Goal: Transaction & Acquisition: Download file/media

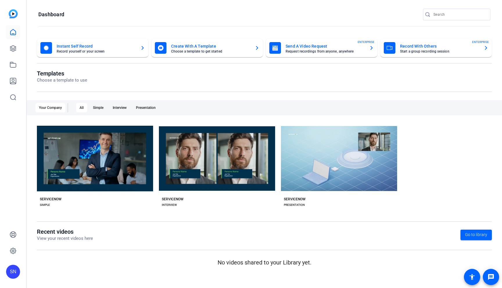
click at [423, 54] on mat-card "Record With Others Start a group recording session ENTERPRISE" at bounding box center [436, 48] width 112 height 19
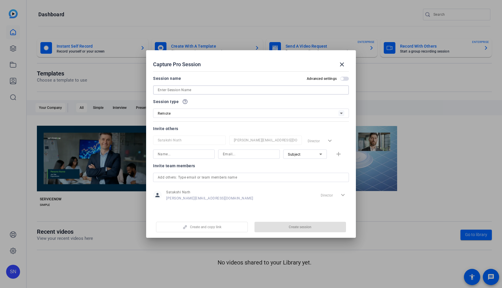
click at [218, 90] on input at bounding box center [251, 90] width 186 height 7
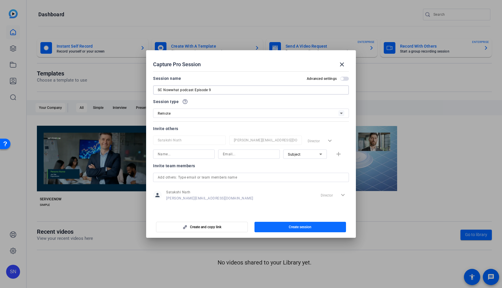
type input "SC Nowwhat podcast Episode 9"
click at [317, 227] on span "button" at bounding box center [300, 227] width 92 height 14
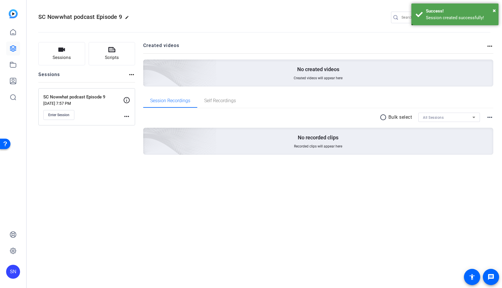
click at [93, 188] on div "SC Nowwhat podcast Episode 9 edit SN settings Sessions Scripts Sessions more_ho…" at bounding box center [264, 144] width 475 height 288
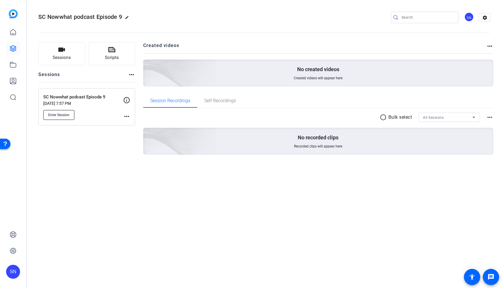
click at [48, 118] on button "Enter Session" at bounding box center [58, 115] width 31 height 10
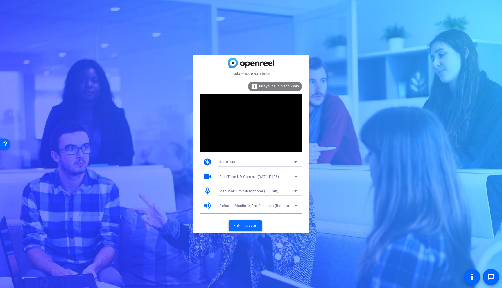
click at [245, 226] on span "Enter session" at bounding box center [245, 226] width 24 height 6
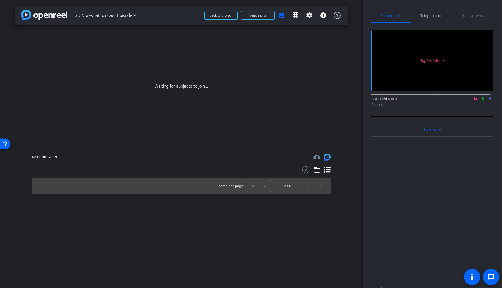
click at [480, 101] on icon at bounding box center [482, 99] width 5 height 4
click at [263, 15] on span "Send invite" at bounding box center [257, 15] width 17 height 5
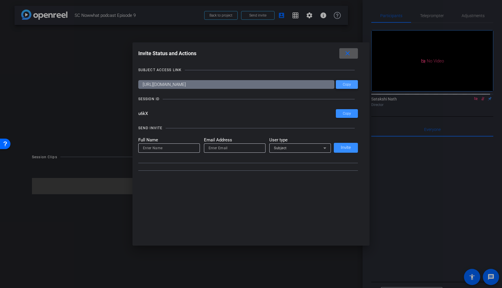
click at [348, 87] on span at bounding box center [347, 85] width 22 height 14
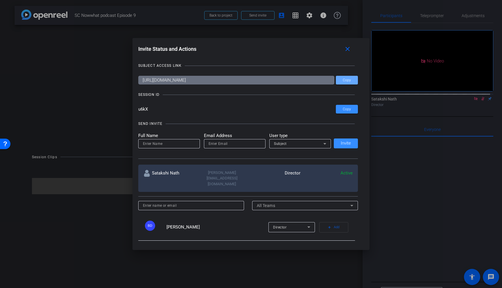
click at [450, 181] on div at bounding box center [251, 144] width 502 height 288
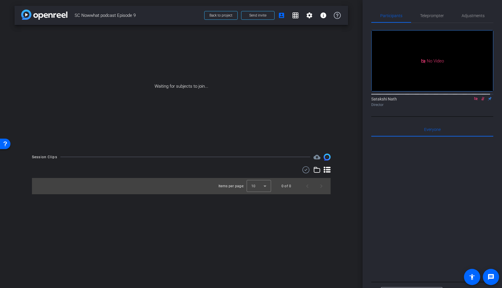
click at [310, 98] on div "Waiting for subjects to join..." at bounding box center [181, 86] width 333 height 123
click at [398, 220] on div at bounding box center [432, 209] width 122 height 144
click at [441, 209] on div at bounding box center [432, 209] width 122 height 144
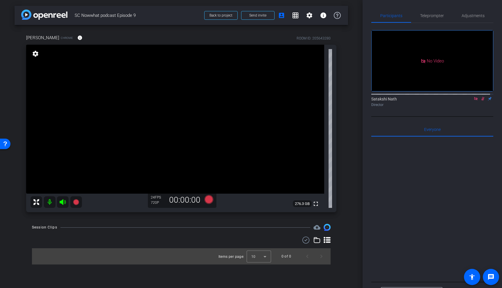
click at [50, 202] on mat-icon at bounding box center [50, 202] width 12 height 12
click at [48, 203] on mat-icon at bounding box center [50, 202] width 12 height 12
drag, startPoint x: 481, startPoint y: 105, endPoint x: 473, endPoint y: 110, distance: 9.8
click at [481, 101] on icon at bounding box center [482, 99] width 5 height 4
click at [473, 107] on div "Satakshi Nath Director" at bounding box center [432, 101] width 122 height 11
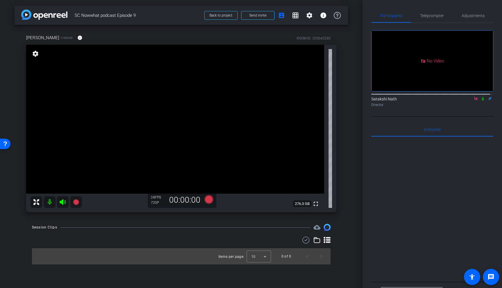
click at [473, 101] on icon at bounding box center [475, 99] width 5 height 4
click at [470, 17] on span "Adjustments" at bounding box center [472, 16] width 23 height 4
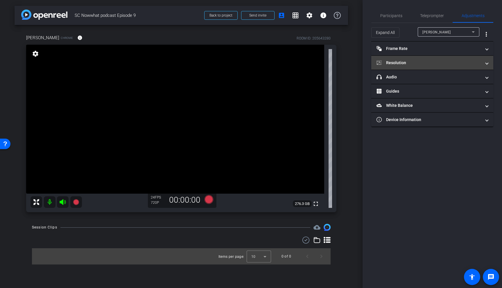
click at [416, 61] on mat-panel-title "Resolution" at bounding box center [428, 63] width 105 height 6
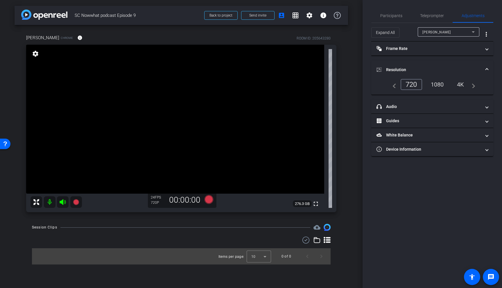
click at [433, 87] on div "1080" at bounding box center [437, 85] width 22 height 10
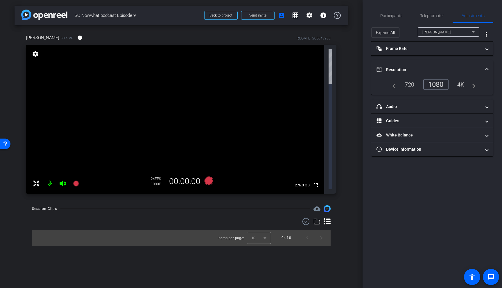
click at [436, 188] on div "Participants Teleprompter Adjustments settings Satakshi Nath flip Director Ever…" at bounding box center [431, 144] width 139 height 288
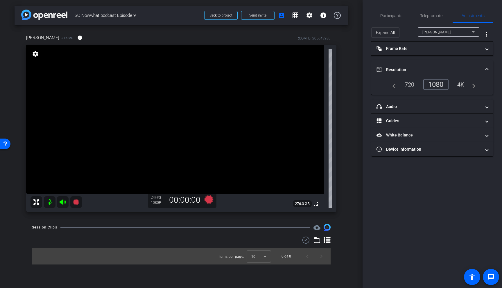
click at [437, 190] on div "Participants Teleprompter Adjustments settings Satakshi Nath flip Director Ever…" at bounding box center [431, 144] width 139 height 288
click at [446, 200] on div "Participants Teleprompter Adjustments settings Satakshi Nath flip Director Ever…" at bounding box center [431, 144] width 139 height 288
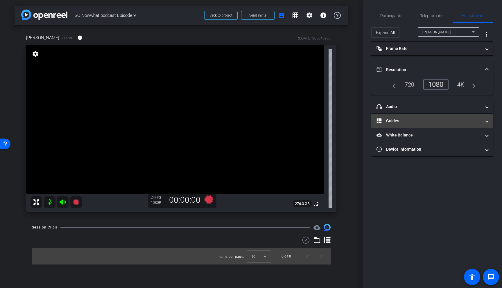
drag, startPoint x: 436, startPoint y: 231, endPoint x: 391, endPoint y: 119, distance: 121.2
click at [436, 231] on div "Participants Teleprompter Adjustments settings Satakshi Nath flip Director Ever…" at bounding box center [431, 144] width 139 height 288
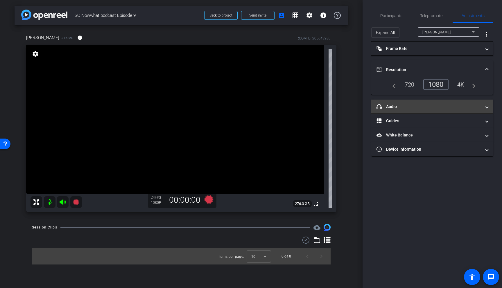
click at [405, 111] on mat-expansion-panel-header "headphone icon Audio" at bounding box center [432, 107] width 122 height 14
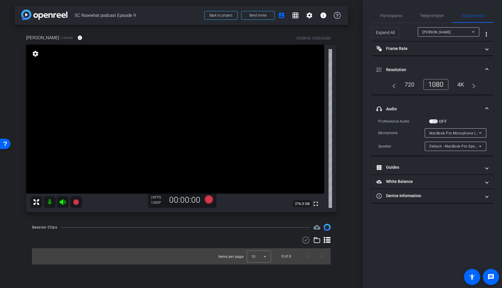
click at [427, 233] on div "Participants Teleprompter Adjustments settings Satakshi Nath flip Director Ever…" at bounding box center [431, 144] width 139 height 288
click at [295, 17] on mat-icon "grid_on" at bounding box center [295, 15] width 7 height 7
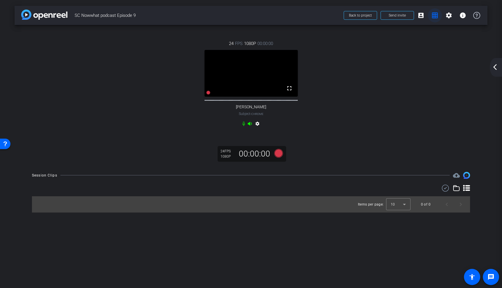
click at [436, 20] on span at bounding box center [435, 15] width 14 height 14
click at [422, 18] on mat-icon "account_box" at bounding box center [420, 15] width 7 height 7
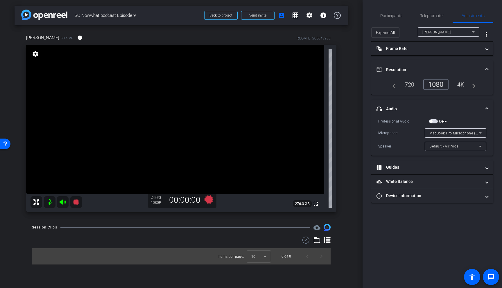
click at [424, 232] on div "Participants Teleprompter Adjustments settings Satakshi Nath flip Director Ever…" at bounding box center [431, 144] width 139 height 288
click at [431, 253] on div "Participants Teleprompter Adjustments settings Satakshi Nath flip Director Ever…" at bounding box center [431, 144] width 139 height 288
click at [382, 16] on span "Participants" at bounding box center [391, 16] width 22 height 4
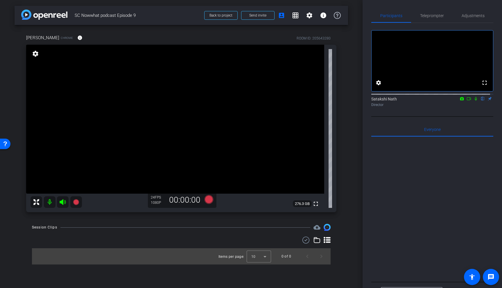
click at [421, 201] on div at bounding box center [432, 209] width 122 height 144
click at [449, 188] on div at bounding box center [432, 209] width 122 height 144
click at [388, 15] on span "Participants" at bounding box center [391, 16] width 22 height 4
click at [417, 205] on div at bounding box center [432, 209] width 122 height 144
click at [469, 17] on span "Adjustments" at bounding box center [472, 16] width 23 height 4
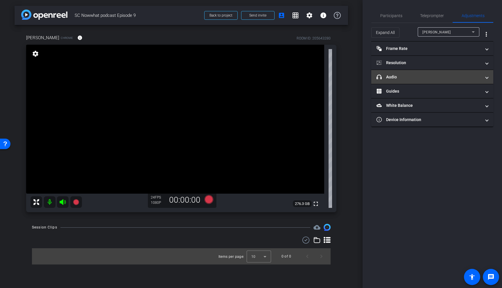
click at [400, 74] on mat-panel-title "headphone icon Audio" at bounding box center [428, 77] width 105 height 6
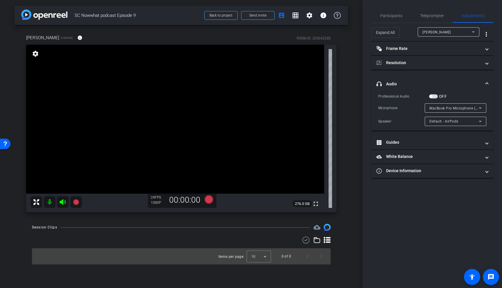
click at [471, 106] on span "MacBook Pro Microphone (Built-in)" at bounding box center [458, 108] width 59 height 5
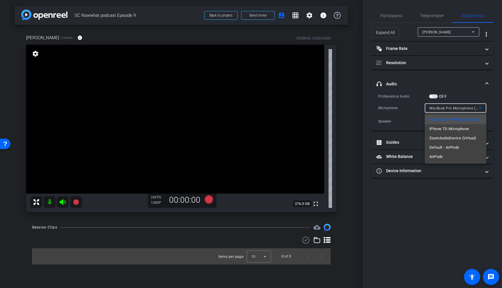
click at [389, 17] on div at bounding box center [251, 144] width 502 height 288
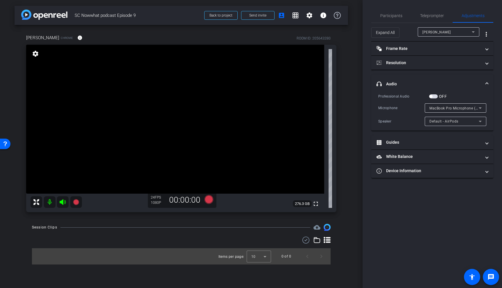
click at [389, 17] on span "Participants" at bounding box center [391, 16] width 22 height 4
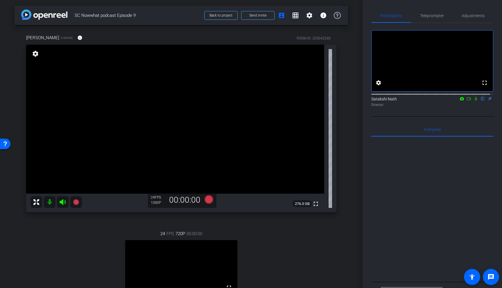
click at [475, 101] on icon at bounding box center [476, 99] width 2 height 4
click at [402, 218] on div at bounding box center [432, 209] width 122 height 144
click at [474, 101] on icon at bounding box center [475, 99] width 3 height 4
click at [474, 199] on div at bounding box center [432, 209] width 122 height 144
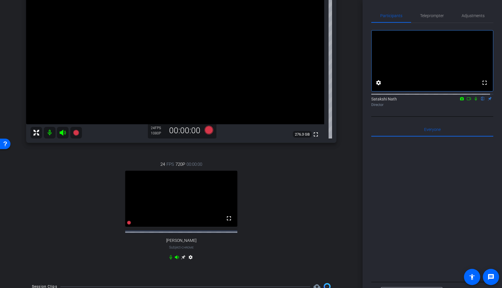
scroll to position [62, 0]
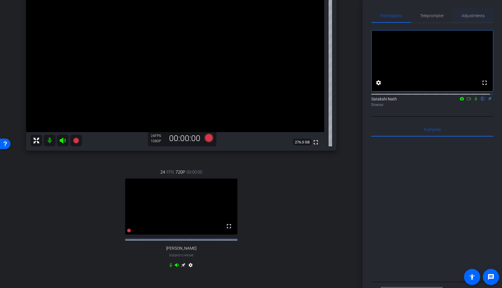
click at [471, 16] on span "Adjustments" at bounding box center [472, 16] width 23 height 4
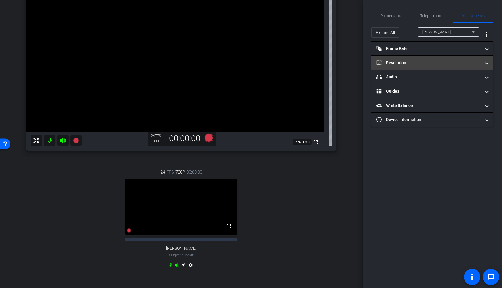
click at [392, 63] on mat-panel-title "Resolution" at bounding box center [428, 63] width 105 height 6
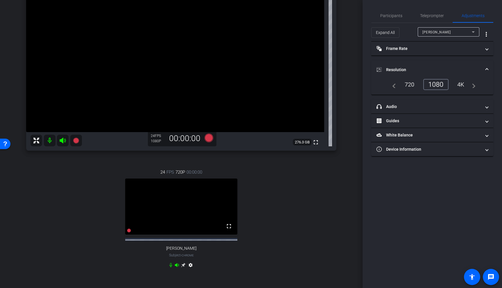
click at [434, 84] on div "1080" at bounding box center [435, 84] width 25 height 11
click at [234, 263] on div "24 FPS 720P 00:00:00 fullscreen Vincent Subject - Chrome settings" at bounding box center [181, 219] width 310 height 120
click at [187, 270] on mat-icon "settings" at bounding box center [190, 266] width 7 height 7
click at [436, 85] on div "1080" at bounding box center [437, 85] width 22 height 10
click at [322, 232] on div "24 FPS 1080P 00:00:00 fullscreen Vincent Subject - Chrome settings" at bounding box center [181, 219] width 310 height 120
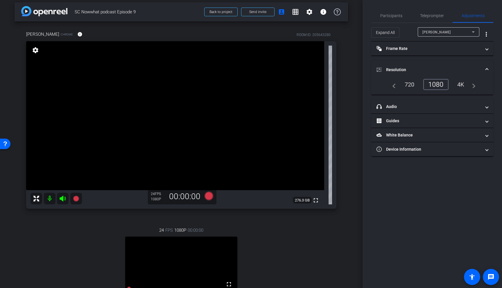
scroll to position [0, 0]
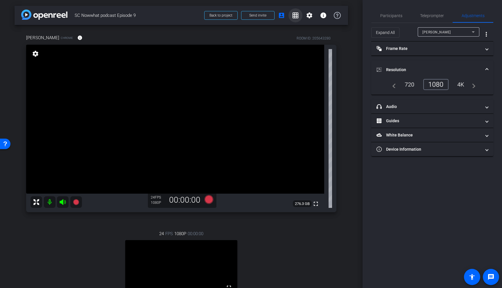
click at [296, 18] on span at bounding box center [295, 15] width 14 height 14
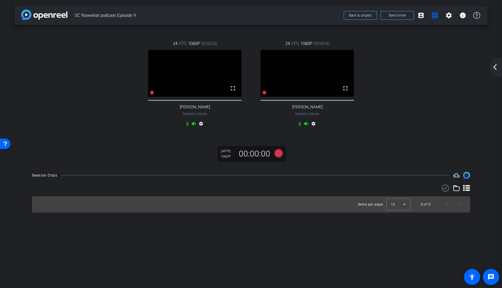
click at [412, 152] on div "24 FPS 1080P 00:00:00 fullscreen Tom Devlin Subject - Chrome settings 24 FPS 10…" at bounding box center [251, 95] width 473 height 141
click at [413, 137] on div "24 FPS 1080P 00:00:00 fullscreen Tom Devlin Subject - Chrome settings 24 FPS 10…" at bounding box center [251, 84] width 450 height 107
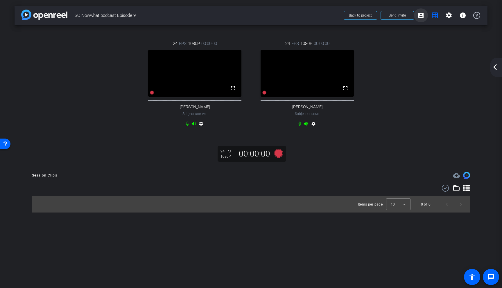
click at [420, 16] on mat-icon "account_box" at bounding box center [420, 15] width 7 height 7
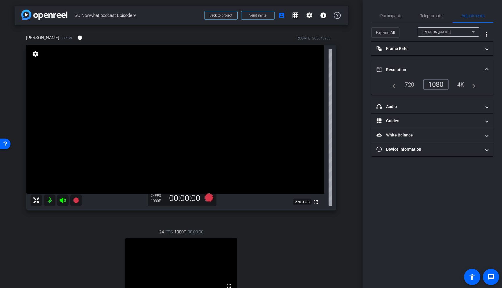
click at [443, 203] on div "Participants Teleprompter Adjustments settings Satakshi Nath flip Director Ever…" at bounding box center [431, 144] width 139 height 288
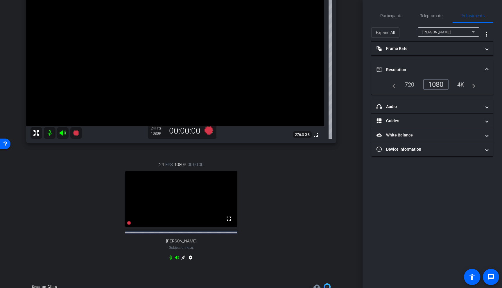
scroll to position [69, 0]
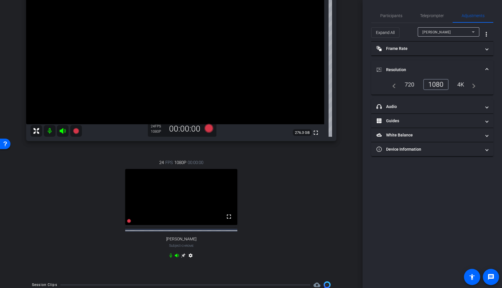
click at [419, 220] on div "Participants Teleprompter Adjustments settings Satakshi Nath flip Director Ever…" at bounding box center [431, 144] width 139 height 288
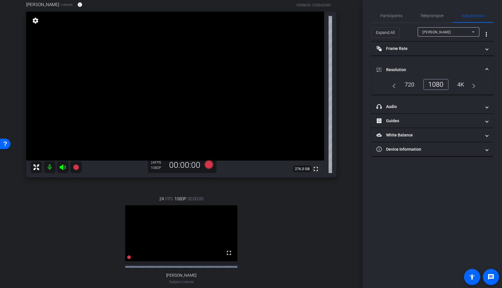
scroll to position [33, 0]
click at [393, 19] on span "Participants" at bounding box center [391, 16] width 22 height 14
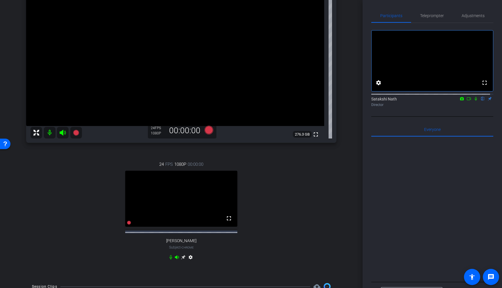
scroll to position [66, 0]
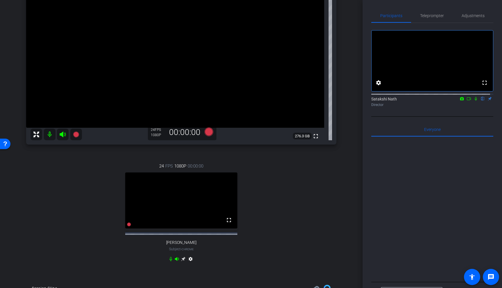
click at [469, 101] on mat-icon at bounding box center [468, 98] width 7 height 5
click at [423, 191] on div at bounding box center [432, 209] width 122 height 144
drag, startPoint x: 419, startPoint y: 251, endPoint x: 426, endPoint y: 240, distance: 13.5
click at [419, 251] on div at bounding box center [432, 209] width 122 height 144
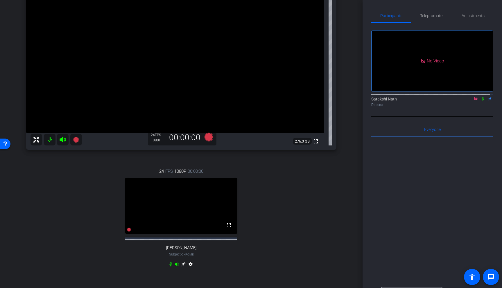
scroll to position [60, 0]
click at [480, 101] on icon at bounding box center [482, 99] width 5 height 4
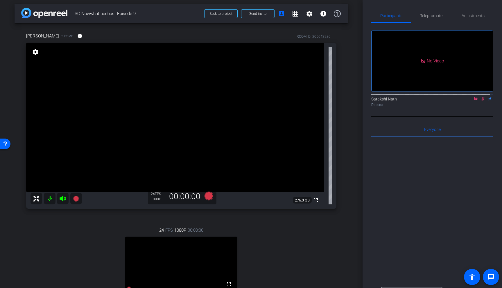
scroll to position [0, 0]
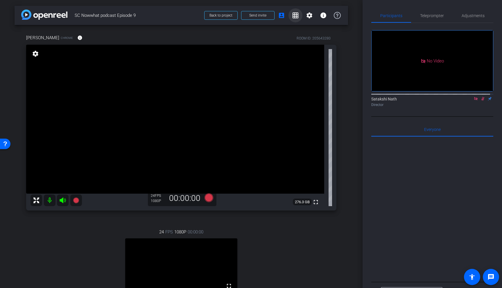
click at [294, 17] on mat-icon "grid_on" at bounding box center [295, 15] width 7 height 7
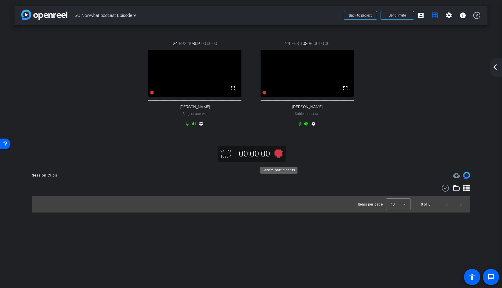
click at [282, 157] on icon at bounding box center [278, 153] width 9 height 9
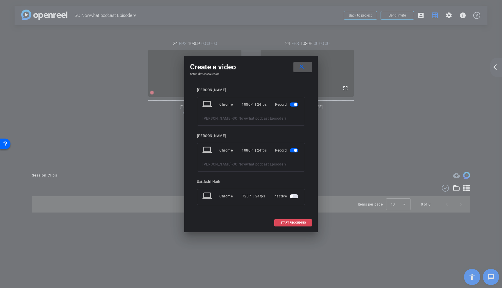
click at [304, 223] on span "START RECORDING" at bounding box center [293, 222] width 26 height 3
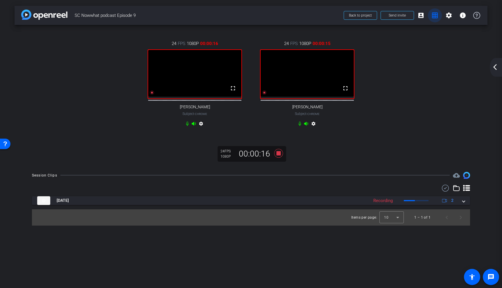
click at [435, 18] on mat-icon "grid_on" at bounding box center [434, 15] width 7 height 7
click at [421, 22] on span at bounding box center [421, 15] width 14 height 14
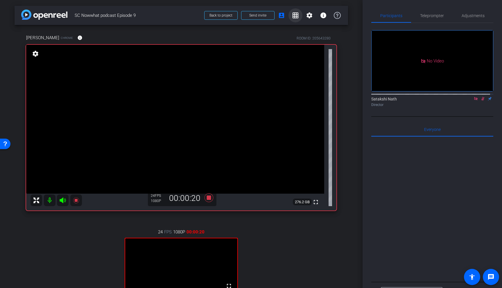
click at [294, 17] on mat-icon "grid_on" at bounding box center [295, 15] width 7 height 7
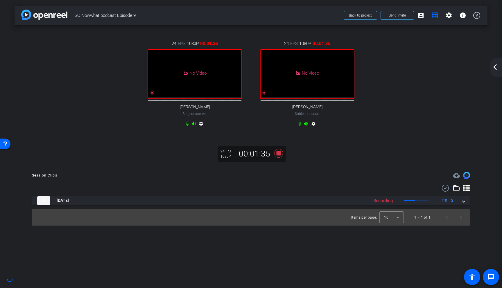
click at [426, 51] on div "24 FPS 1080P 00:01:35 No Video Tom Devlin Subject - Chrome settings 24 FPS 1080…" at bounding box center [251, 84] width 450 height 107
click at [420, 84] on div "24 FPS 1080P 00:02:24 No Video Tom Devlin Subject - Chrome settings 24 FPS 1080…" at bounding box center [251, 84] width 450 height 107
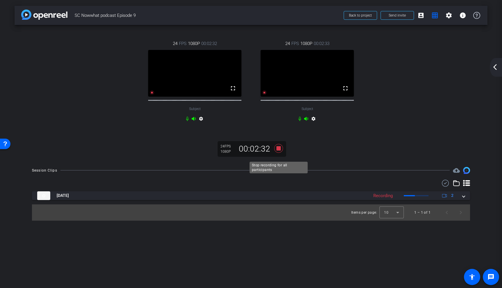
click at [278, 154] on icon at bounding box center [279, 148] width 14 height 10
click at [357, 154] on div "24 FPS 1080P 00:00:00 fullscreen Subject settings 24 FPS 1080P 00:00:00 fullscr…" at bounding box center [251, 93] width 473 height 136
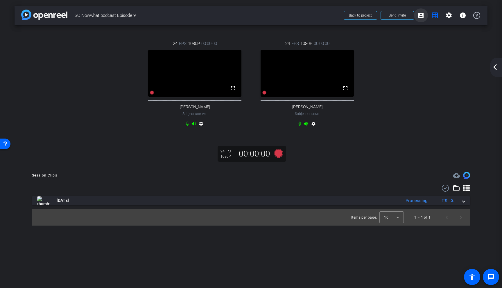
click at [424, 16] on mat-icon "account_box" at bounding box center [420, 15] width 7 height 7
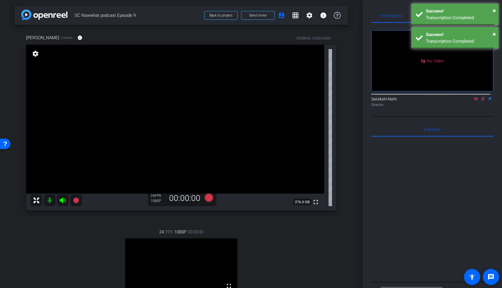
click at [481, 101] on icon at bounding box center [482, 99] width 3 height 4
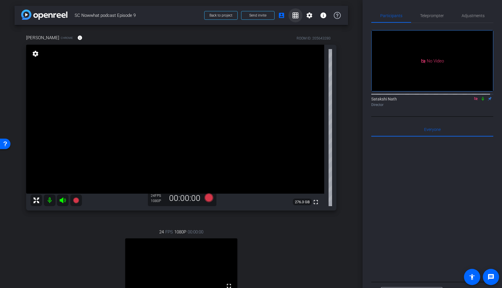
click at [293, 19] on span at bounding box center [295, 15] width 14 height 14
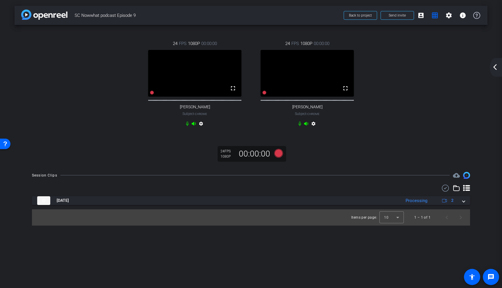
click at [412, 107] on div "24 FPS 1080P 00:00:00 fullscreen Vincent Subject - Chrome settings 24 FPS 1080P…" at bounding box center [251, 84] width 450 height 107
click at [278, 157] on icon at bounding box center [278, 153] width 9 height 9
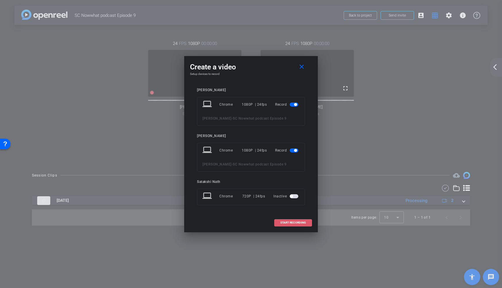
click at [305, 224] on span "START RECORDING" at bounding box center [293, 222] width 26 height 3
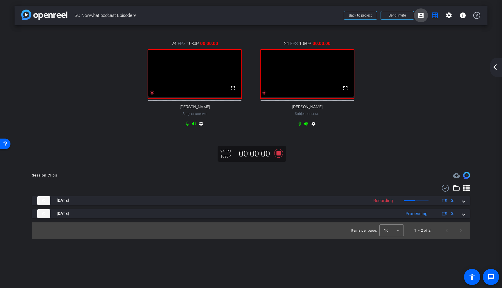
click at [424, 15] on span at bounding box center [421, 15] width 14 height 14
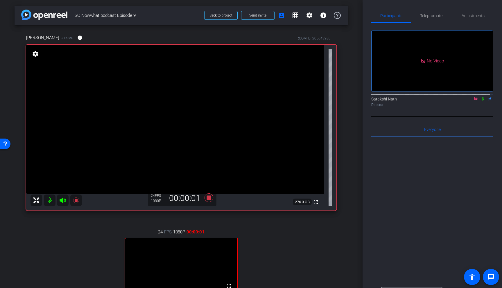
click at [481, 101] on icon at bounding box center [482, 99] width 2 height 4
click at [290, 19] on span at bounding box center [295, 15] width 14 height 14
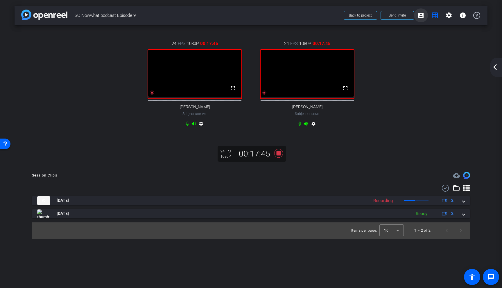
click at [423, 16] on mat-icon "account_box" at bounding box center [420, 15] width 7 height 7
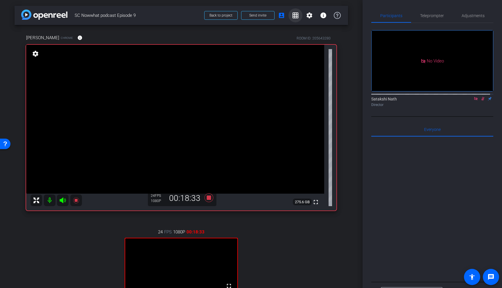
click at [292, 16] on mat-icon "grid_on" at bounding box center [295, 15] width 7 height 7
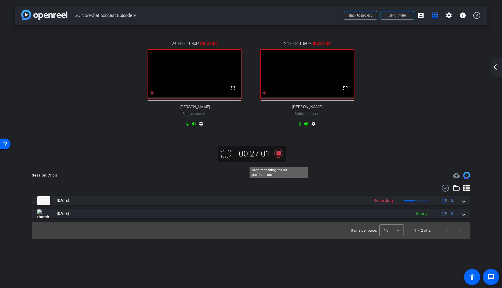
click at [278, 157] on icon at bounding box center [278, 153] width 9 height 9
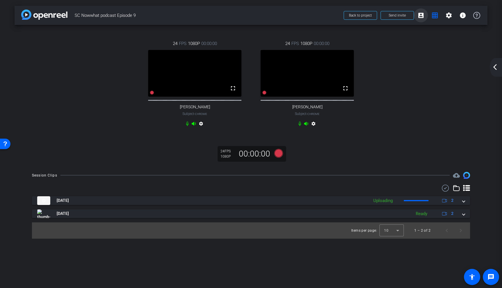
click at [420, 16] on mat-icon "account_box" at bounding box center [420, 15] width 7 height 7
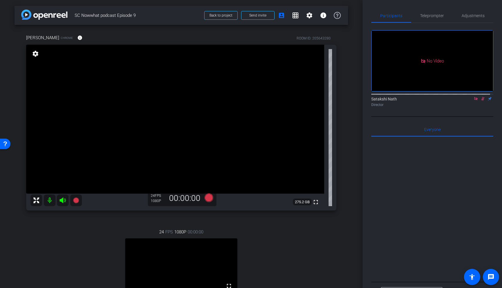
click at [480, 101] on icon at bounding box center [482, 99] width 5 height 4
click at [296, 13] on span at bounding box center [295, 15] width 14 height 14
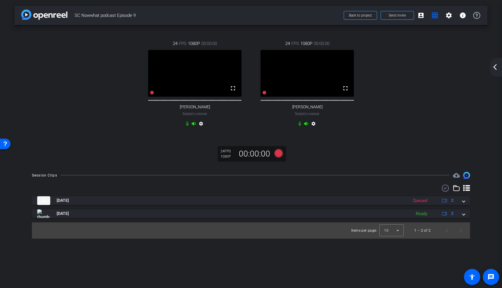
click at [433, 138] on div "24 FPS 1080P 00:00:00 fullscreen Vincent Subject - Chrome settings 24 FPS 1080P…" at bounding box center [251, 84] width 450 height 107
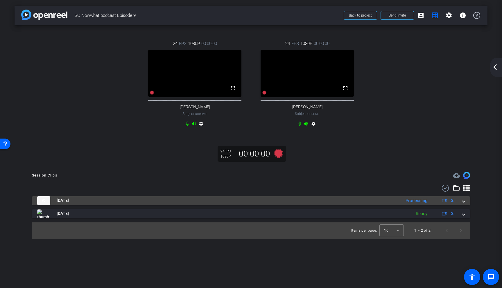
click at [463, 204] on span at bounding box center [463, 200] width 2 height 6
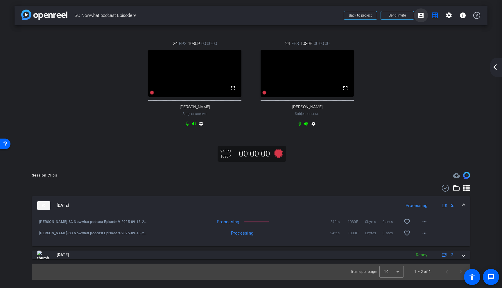
click at [425, 17] on span at bounding box center [421, 15] width 14 height 14
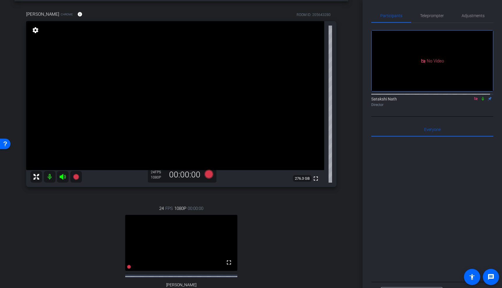
scroll to position [9, 0]
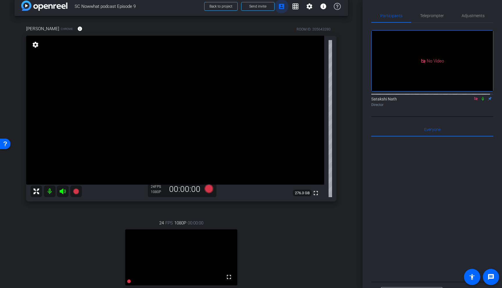
click at [279, 8] on mat-icon "account_box" at bounding box center [281, 6] width 7 height 7
click at [292, 6] on mat-icon "grid_on" at bounding box center [295, 6] width 7 height 7
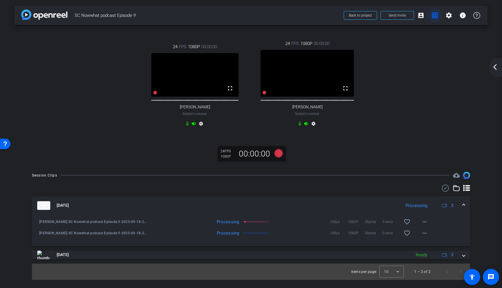
scroll to position [0, 0]
click at [426, 18] on span at bounding box center [421, 15] width 14 height 14
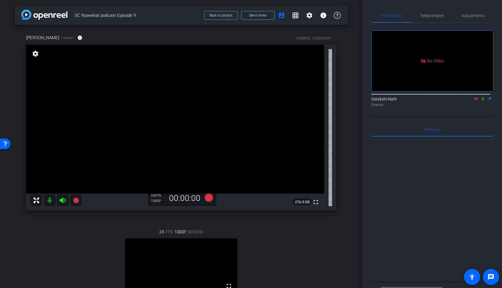
click at [455, 187] on div at bounding box center [432, 209] width 122 height 144
click at [443, 211] on div at bounding box center [432, 209] width 122 height 144
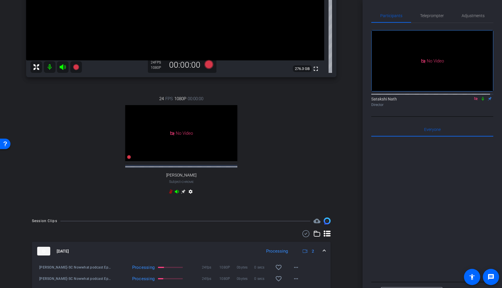
scroll to position [35, 0]
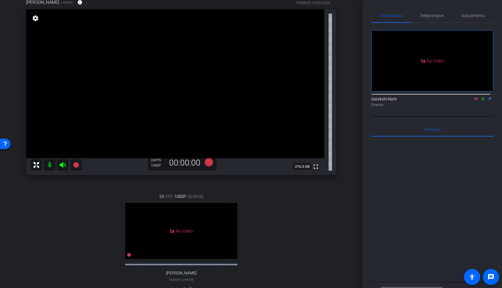
click at [475, 101] on icon at bounding box center [475, 99] width 5 height 4
click at [451, 223] on div at bounding box center [432, 209] width 122 height 144
click at [301, 249] on div "24 FPS 1080P 00:00:00 No Video Tom Devlin Subject - Chrome settings" at bounding box center [181, 244] width 310 height 120
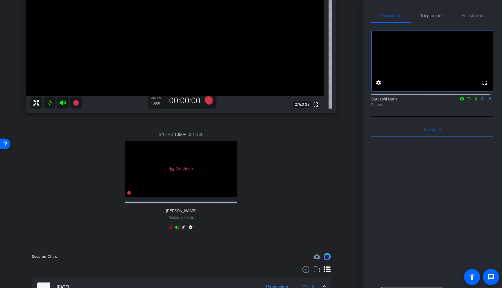
scroll to position [97, 0]
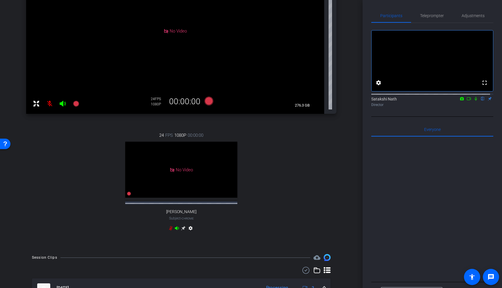
click at [466, 101] on icon at bounding box center [468, 99] width 5 height 4
click at [479, 101] on mat-icon at bounding box center [482, 98] width 7 height 5
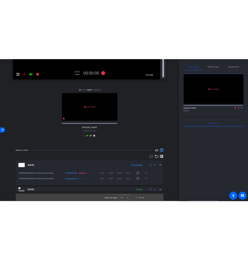
scroll to position [176, 0]
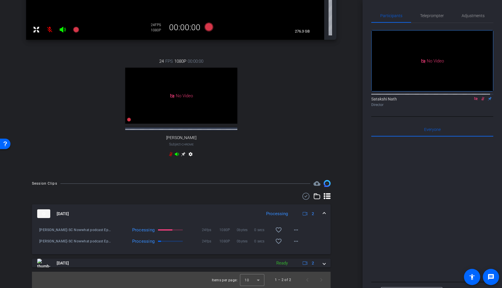
click at [61, 26] on icon at bounding box center [62, 29] width 7 height 7
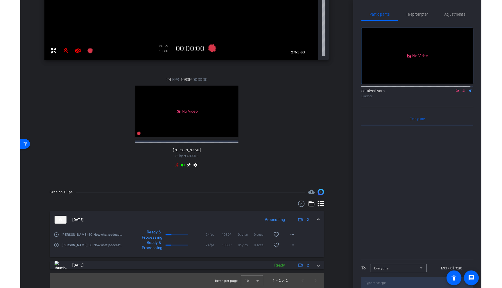
scroll to position [176, 0]
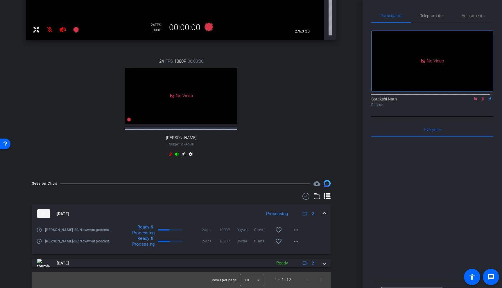
click at [268, 120] on div "24 FPS 1080P 00:00:00 No Video Tom Devlin Subject - Chrome settings" at bounding box center [181, 108] width 310 height 120
click at [298, 135] on div "24 FPS 1080P 00:00:00 No Video Tom Devlin Subject - Chrome settings" at bounding box center [181, 108] width 310 height 120
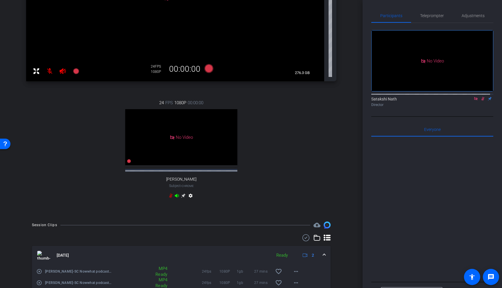
scroll to position [0, 0]
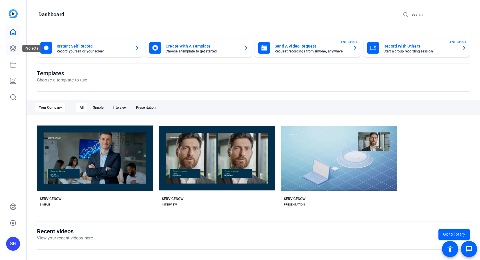
click at [8, 50] on link at bounding box center [13, 49] width 14 height 14
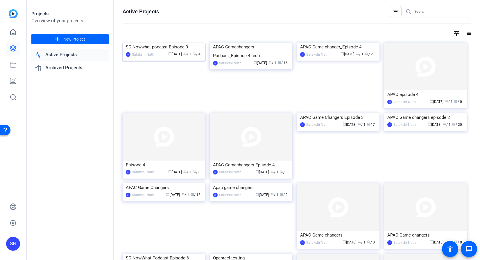
click at [156, 48] on div "SC Nowwhat podcast Episode 9" at bounding box center [164, 47] width 76 height 9
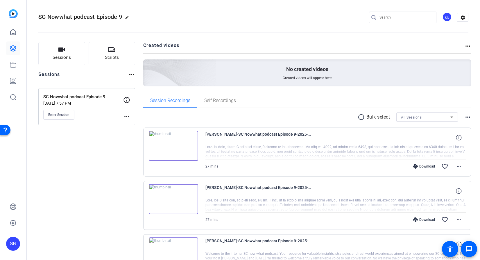
click at [358, 118] on mat-icon "radio_button_unchecked" at bounding box center [361, 117] width 9 height 7
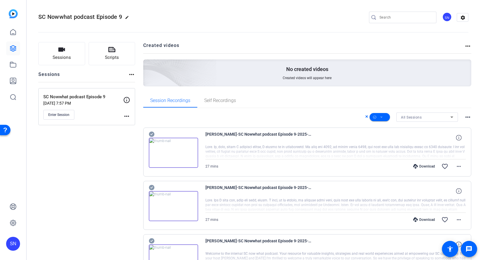
click at [151, 134] on icon at bounding box center [152, 135] width 6 height 6
click at [152, 188] on icon at bounding box center [152, 188] width 6 height 6
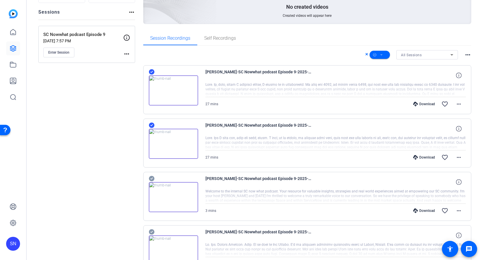
scroll to position [103, 0]
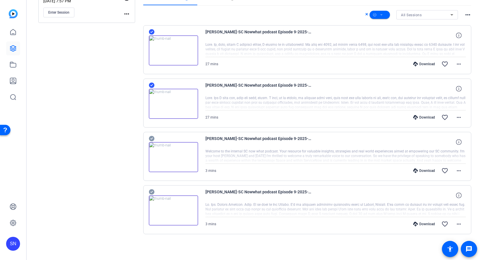
click at [150, 139] on icon at bounding box center [152, 139] width 6 height 6
click at [152, 193] on icon at bounding box center [152, 193] width 6 height 6
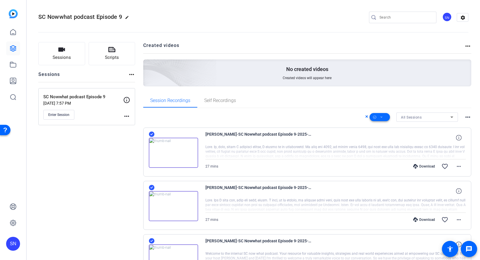
click at [380, 117] on icon at bounding box center [381, 117] width 3 height 7
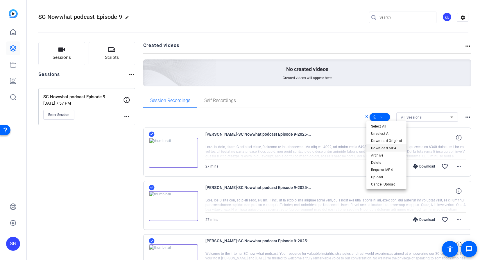
click at [383, 149] on span "Download MP4" at bounding box center [386, 148] width 31 height 7
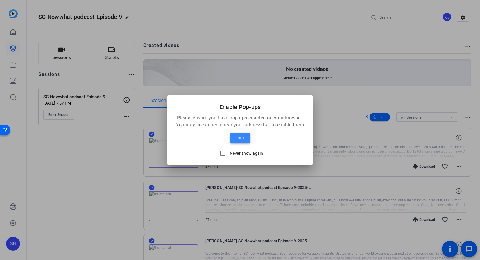
click at [243, 138] on span "Got it!" at bounding box center [240, 138] width 11 height 7
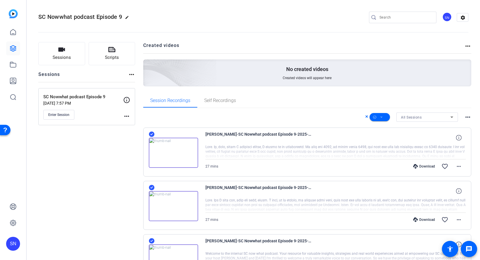
click at [342, 21] on div "SC Nowwhat podcast Episode 9 edit SN settings" at bounding box center [253, 17] width 430 height 9
click at [247, 28] on openreel-divider-bar at bounding box center [253, 31] width 430 height 18
